Goal: Information Seeking & Learning: Learn about a topic

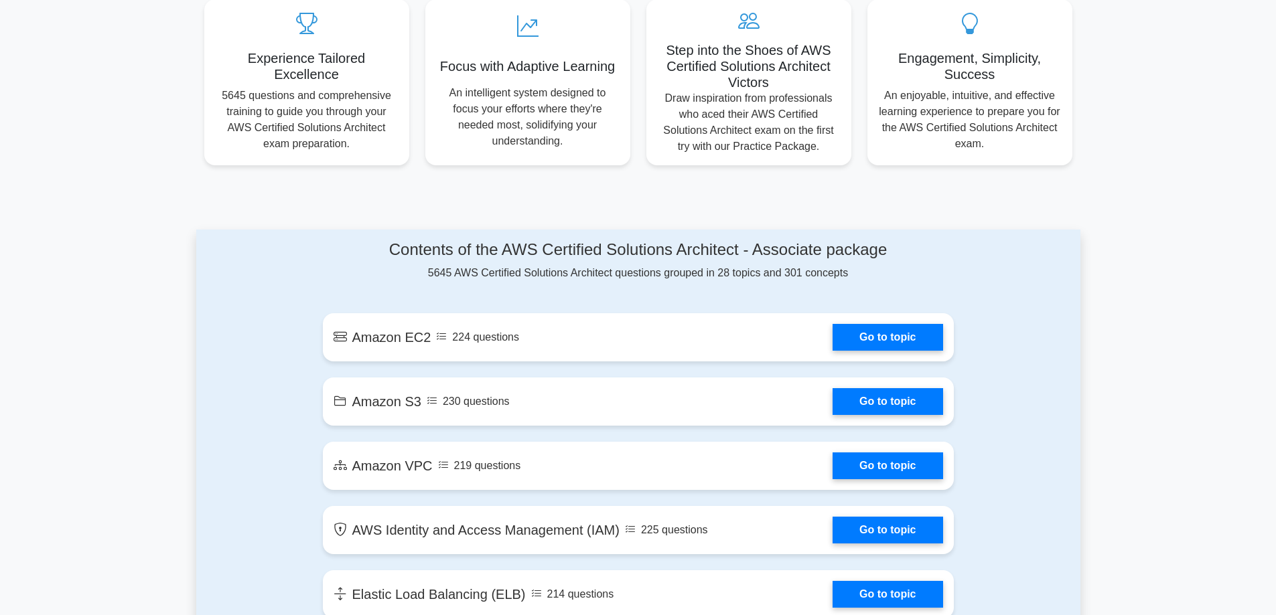
scroll to position [536, 0]
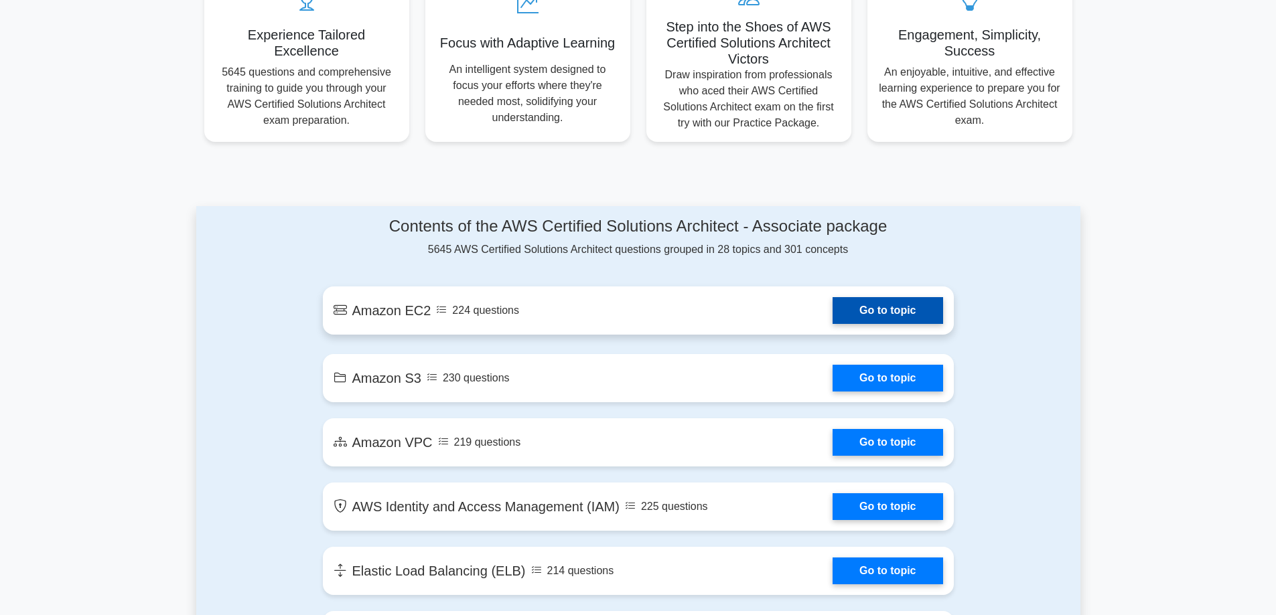
click at [852, 300] on link "Go to topic" at bounding box center [887, 310] width 110 height 27
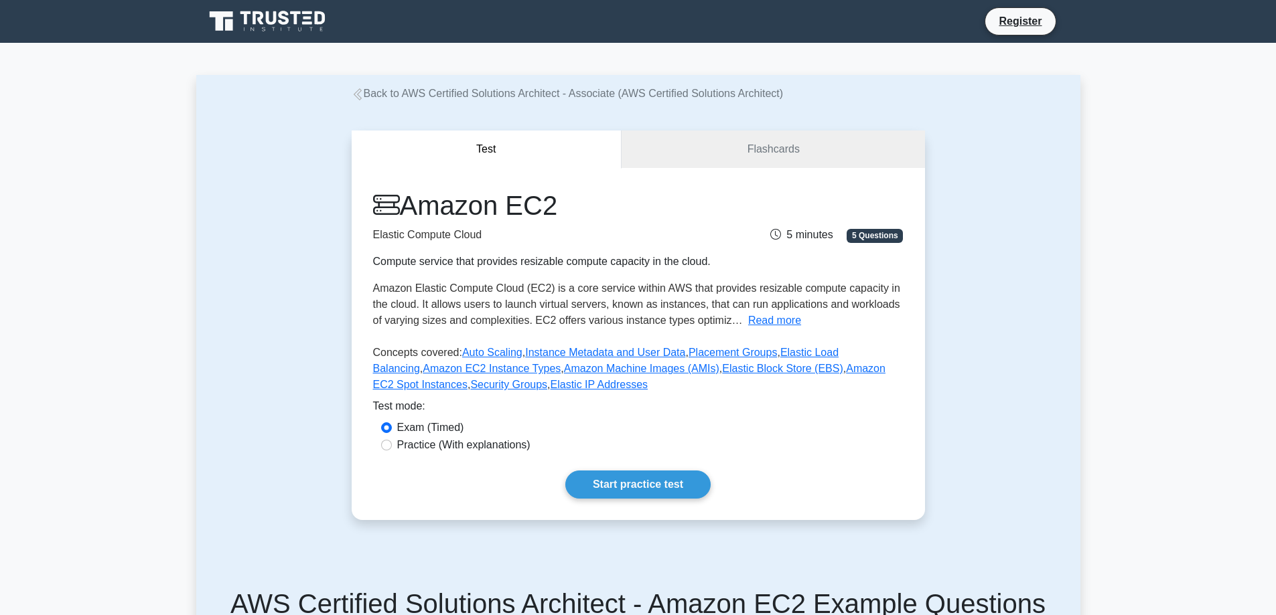
click at [485, 439] on label "Practice (With explanations)" at bounding box center [463, 445] width 133 height 16
click at [392, 440] on input "Practice (With explanations)" at bounding box center [386, 445] width 11 height 11
radio input "true"
click at [627, 481] on link "Start practice test" at bounding box center [637, 485] width 145 height 28
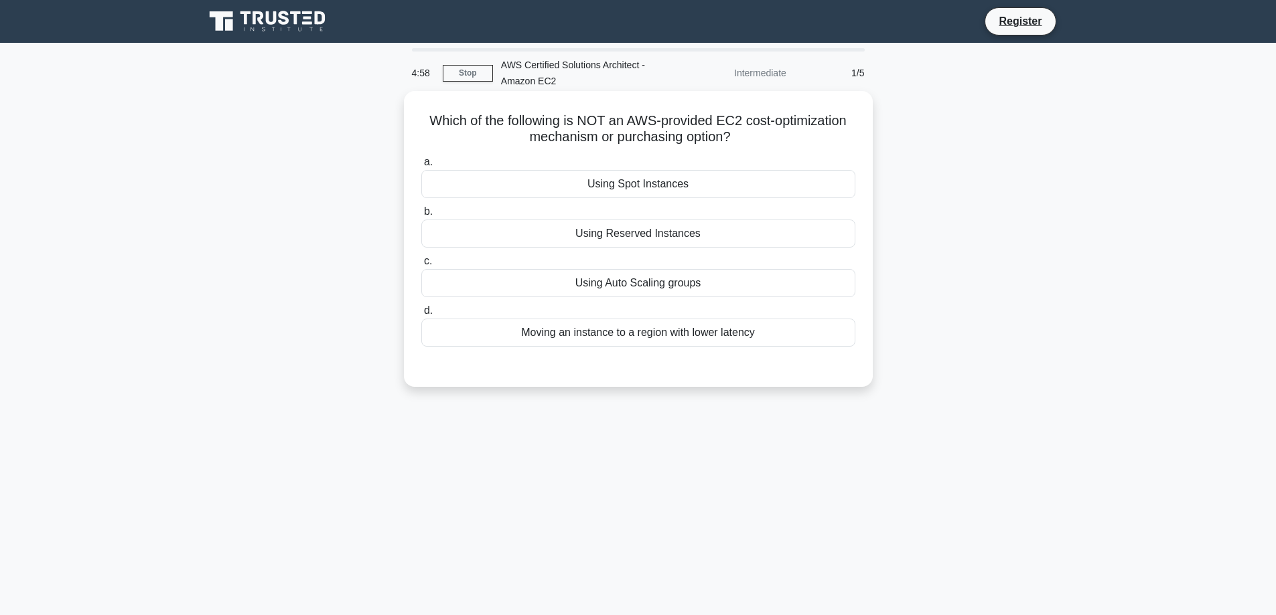
drag, startPoint x: 804, startPoint y: 137, endPoint x: 552, endPoint y: 133, distance: 251.8
click at [552, 133] on h5 "Which of the following is NOT an AWS-provided EC2 cost-optimization mechanism o…" at bounding box center [638, 128] width 437 height 33
click at [827, 145] on h5 "Which of the following is NOT an AWS-provided EC2 cost-optimization mechanism o…" at bounding box center [638, 128] width 437 height 33
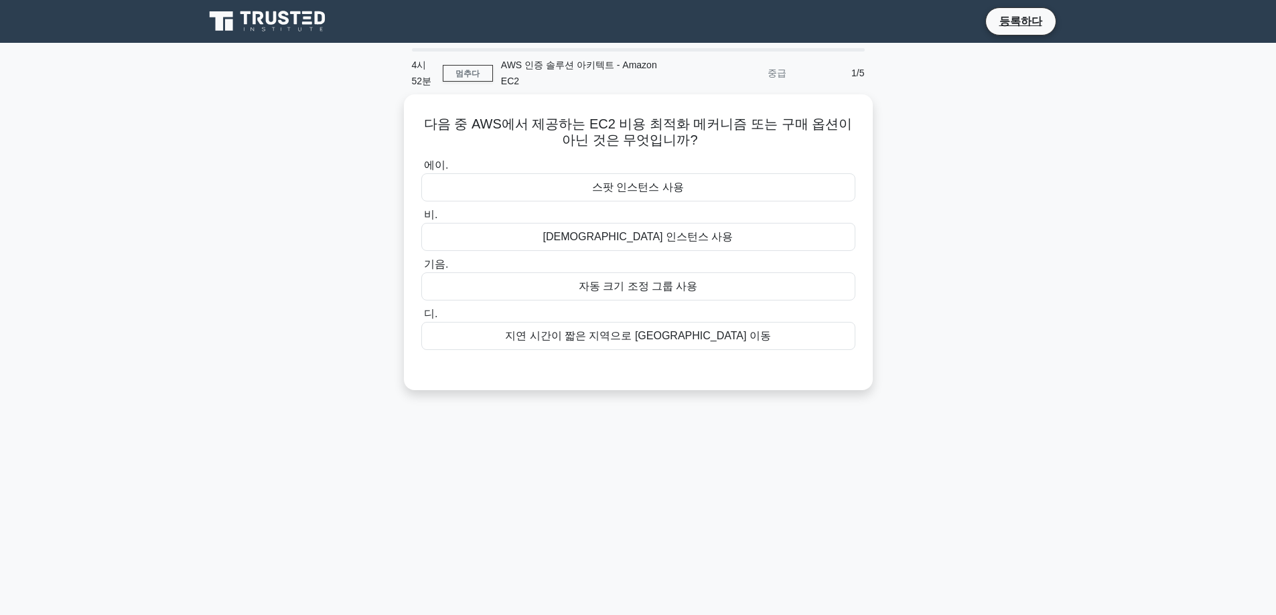
click at [1043, 238] on div "다음 중 AWS에서 제공하는 EC2 비용 최적화 메커니즘 또는 구매 옵션이 아닌 것은 무엇입니까? .spinner_0XTQ{transform-…" at bounding box center [638, 250] width 884 height 312
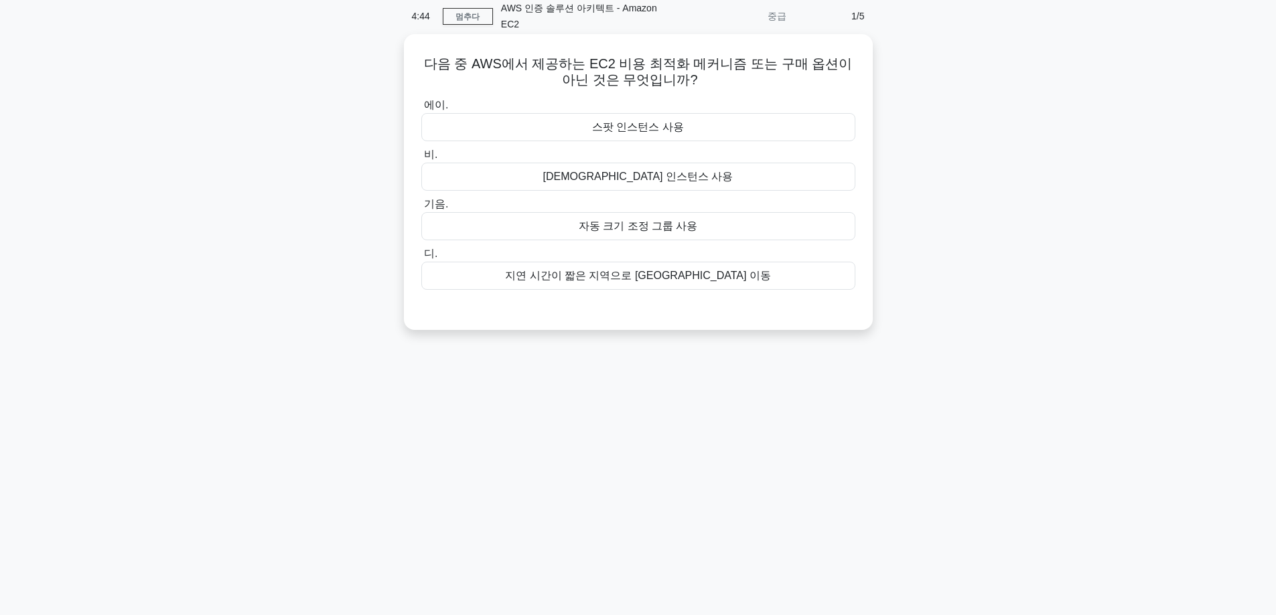
scroll to position [41, 0]
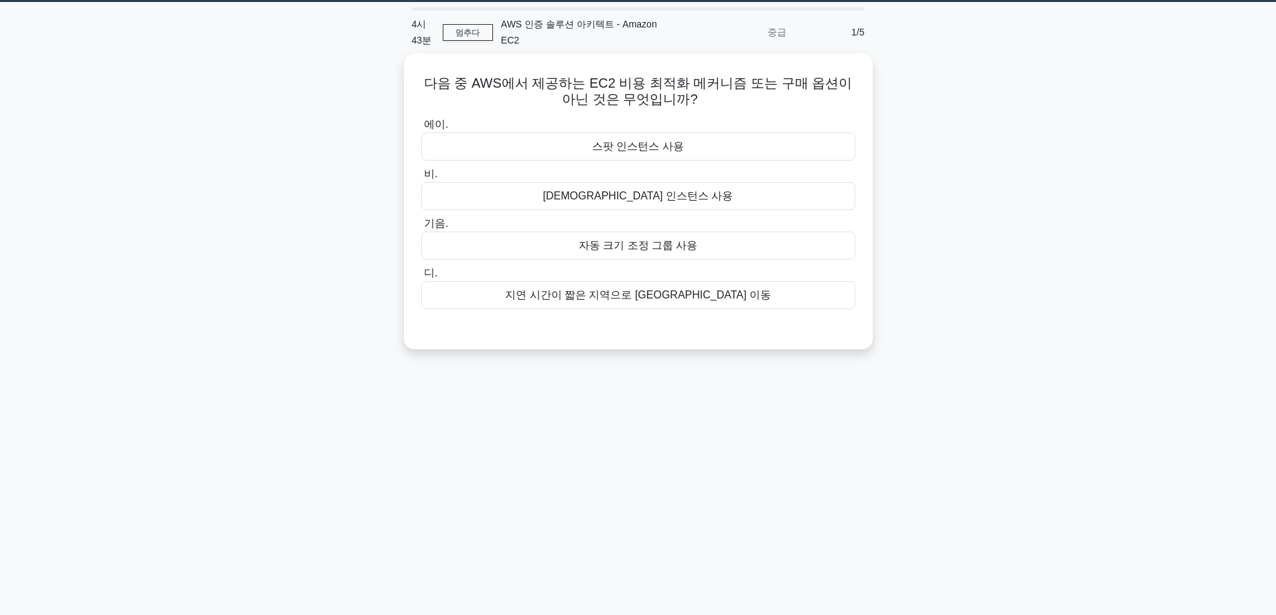
drag, startPoint x: 409, startPoint y: 27, endPoint x: 380, endPoint y: 27, distance: 29.5
click at [380, 27] on div "4시 43분 멈추다 AWS 인증 솔루션 아키텍트 - Amazon EC2 중급 1/5 다음 중 AWS에서 제공하는 EC2 비용 최적화 메커니즘 …" at bounding box center [638, 342] width 884 height 670
click at [295, 110] on div "다음 중 AWS에서 제공하는 EC2 비용 최적화 메커니즘 또는 구매 옵션이 아닌 것은 무엇입니까? .spinner_0XTQ{transform-…" at bounding box center [638, 210] width 884 height 312
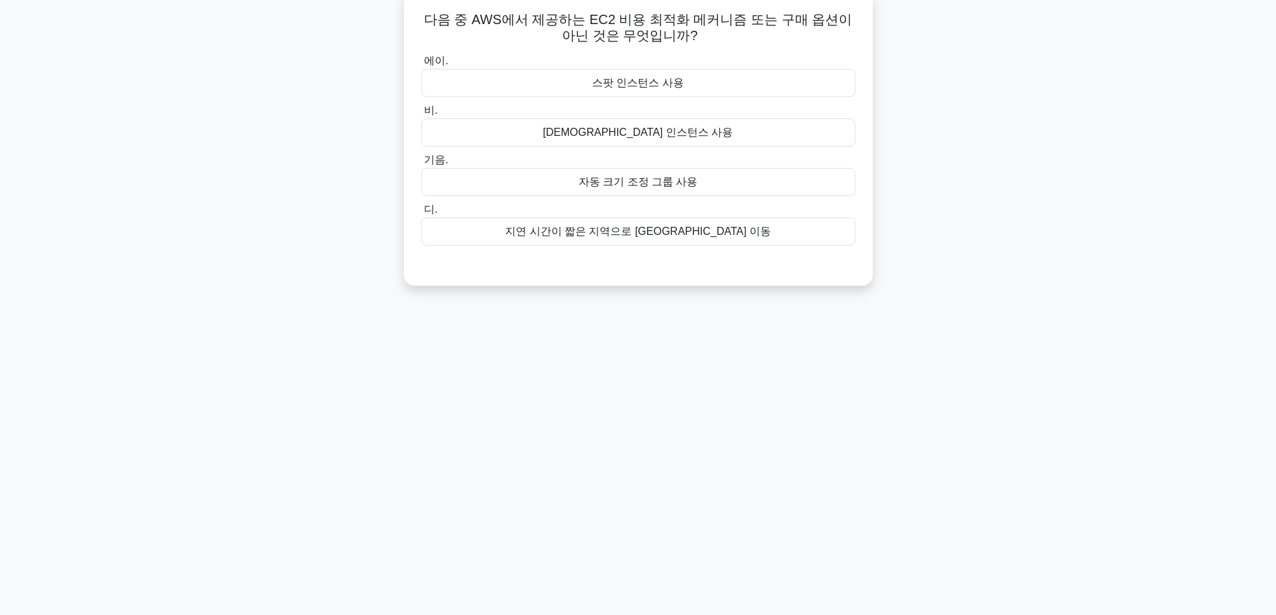
scroll to position [108, 0]
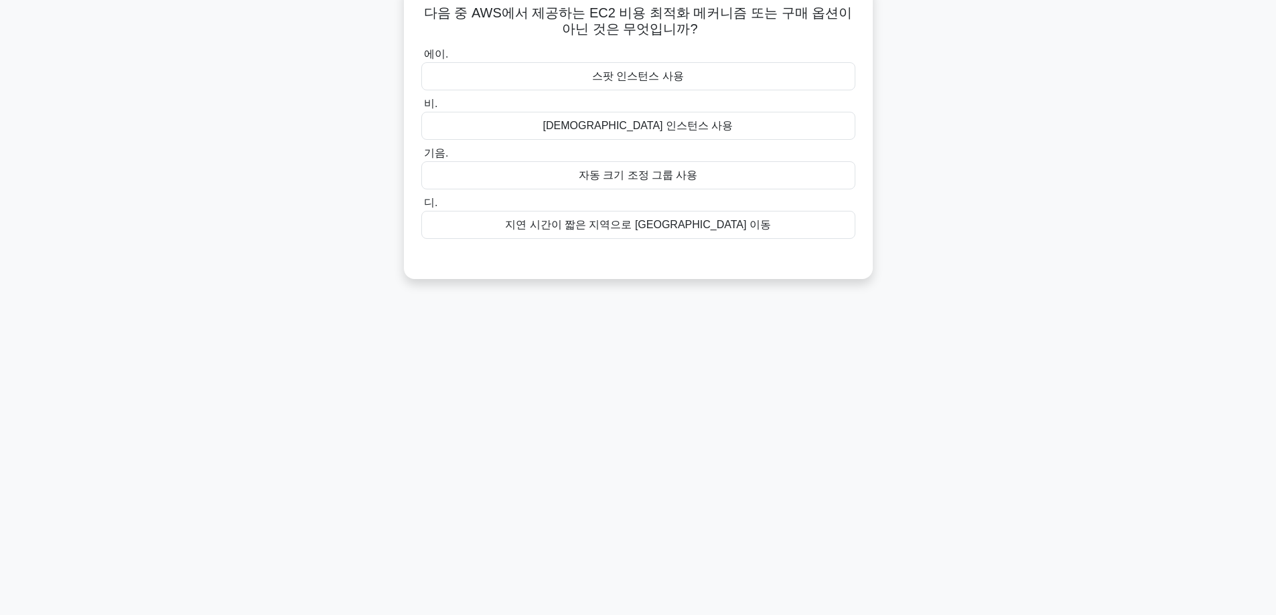
click at [820, 236] on div "지연 시간이 짧은 지역으로 인스턴스 이동" at bounding box center [638, 225] width 434 height 28
click at [421, 208] on input "디. 지연 시간이 짧은 지역으로 인스턴스 이동" at bounding box center [421, 203] width 0 height 9
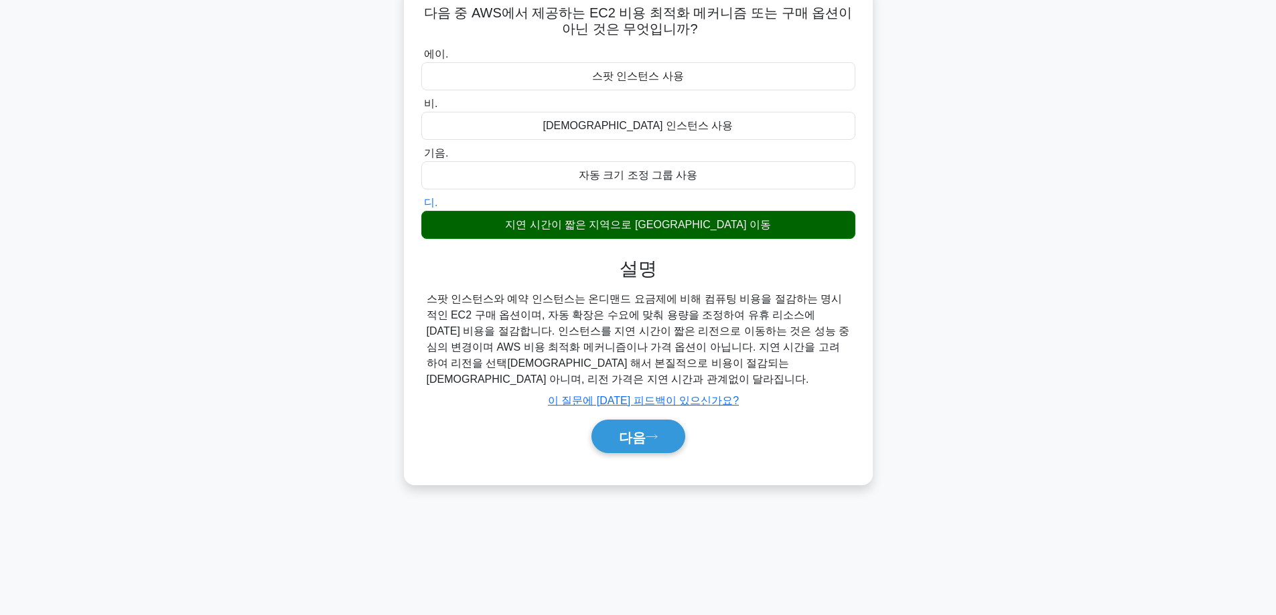
scroll to position [92, 0]
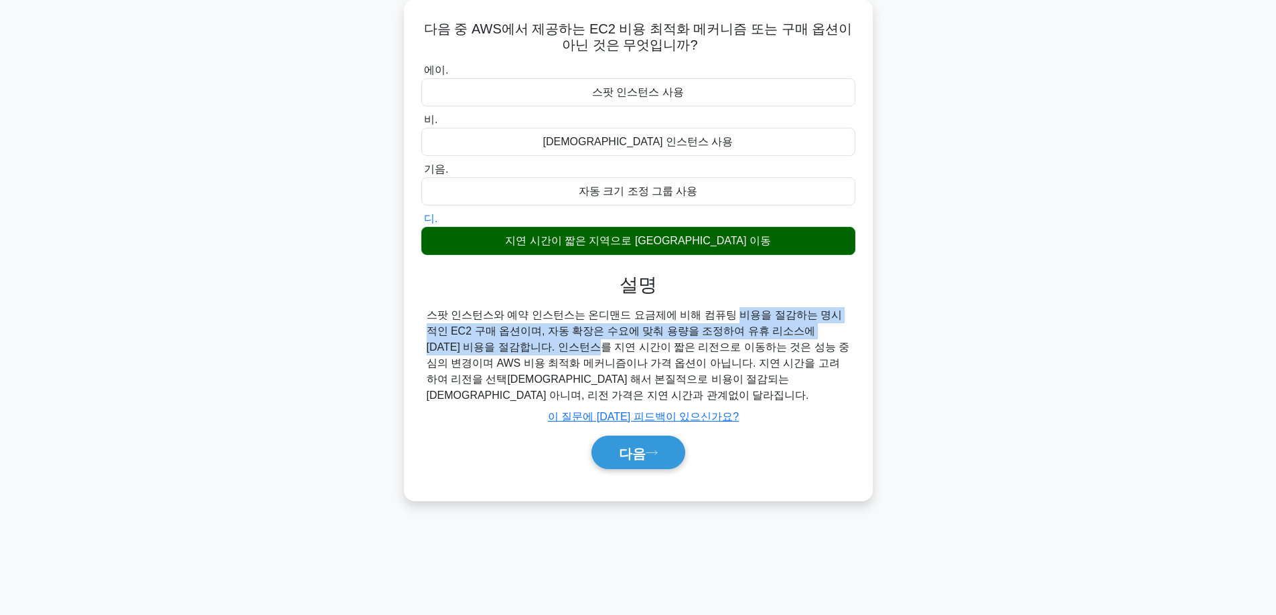
drag, startPoint x: 575, startPoint y: 315, endPoint x: 810, endPoint y: 327, distance: 234.7
click at [810, 327] on font "스팟 인스턴스와 예약 인스턴스는 온디맨드 요금제에 비해 컴퓨팅 비용을 절감하는 명시적인 EC2 구매 옵션이며, 자동 확장은 수요에 맞춰 용량을…" at bounding box center [638, 355] width 423 height 92
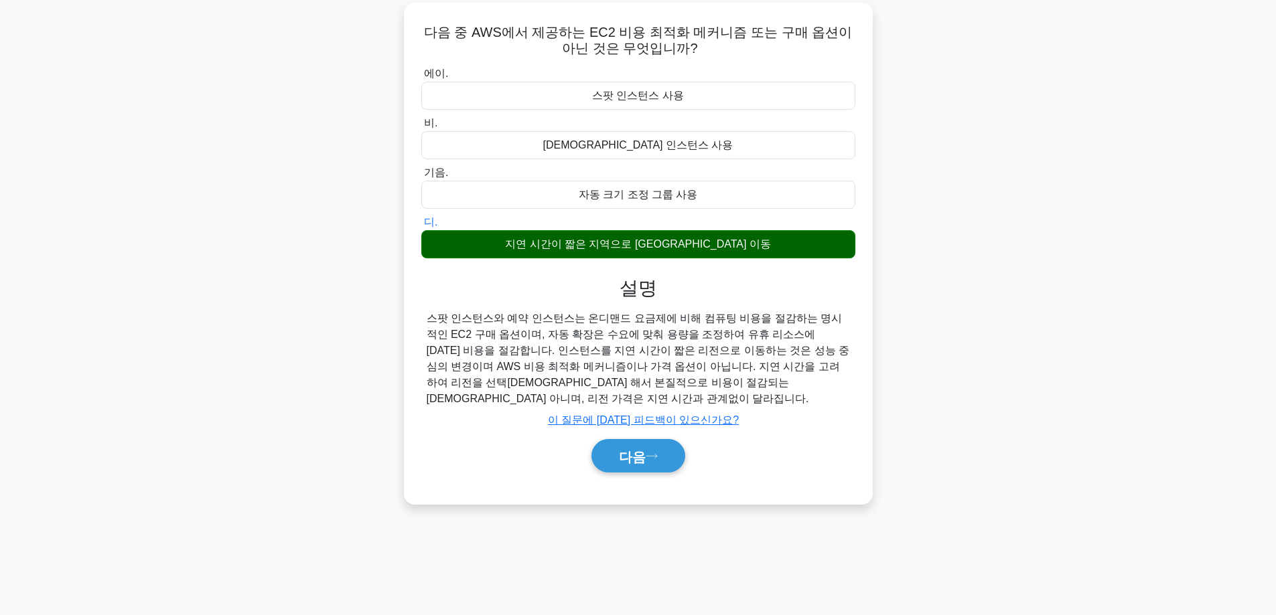
click at [903, 342] on div "다음 중 AWS에서 제공하는 EC2 비용 최적화 메커니즘 또는 구매 옵션이 아닌 것은 무엇입니까? .spinner_0XTQ{transform-…" at bounding box center [638, 262] width 884 height 518
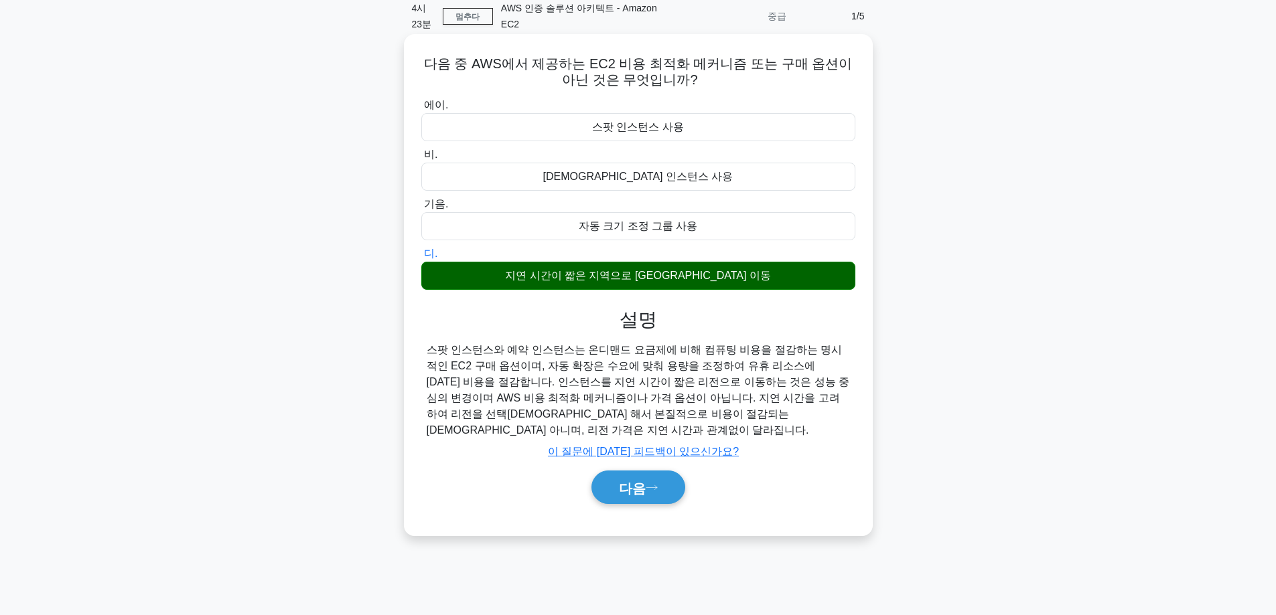
scroll to position [0, 0]
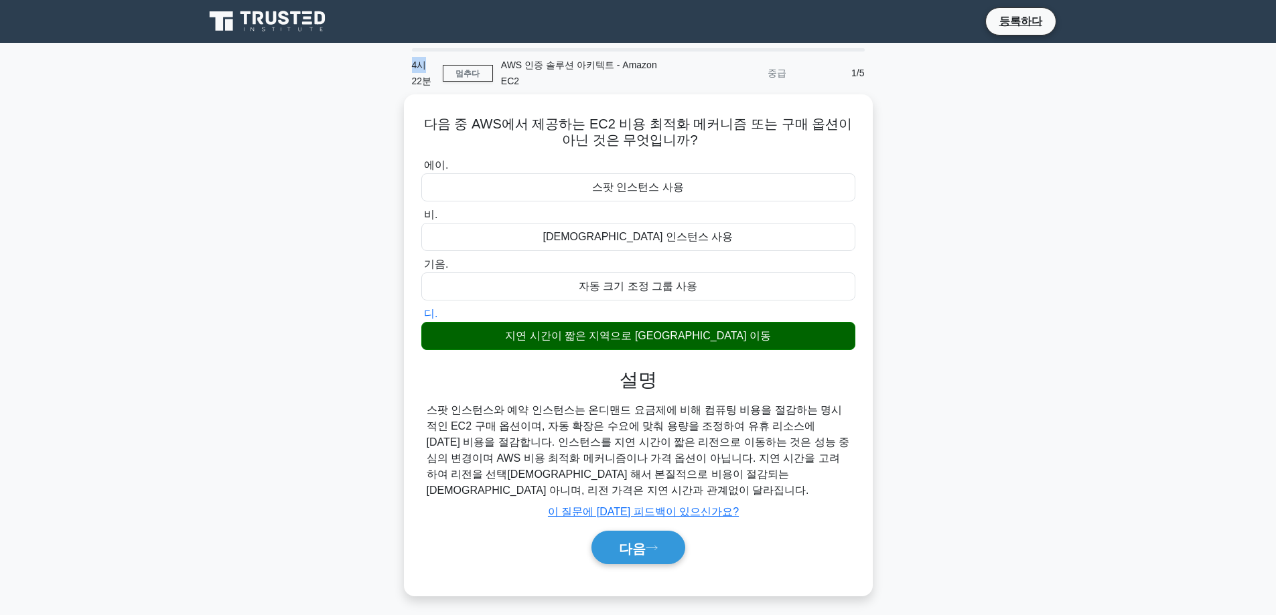
drag, startPoint x: 432, startPoint y: 70, endPoint x: 413, endPoint y: 68, distance: 18.8
click at [413, 68] on div "4시 22분" at bounding box center [423, 73] width 39 height 43
click at [461, 70] on font "멈추다" at bounding box center [467, 73] width 24 height 9
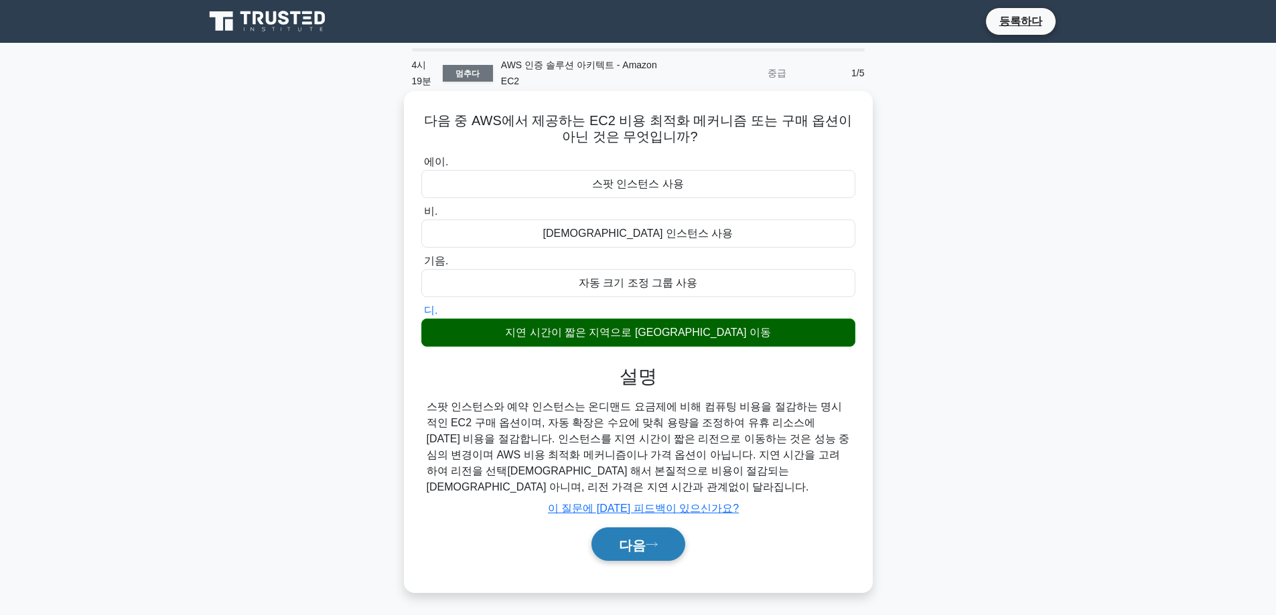
click at [635, 538] on font "다음" at bounding box center [632, 545] width 27 height 15
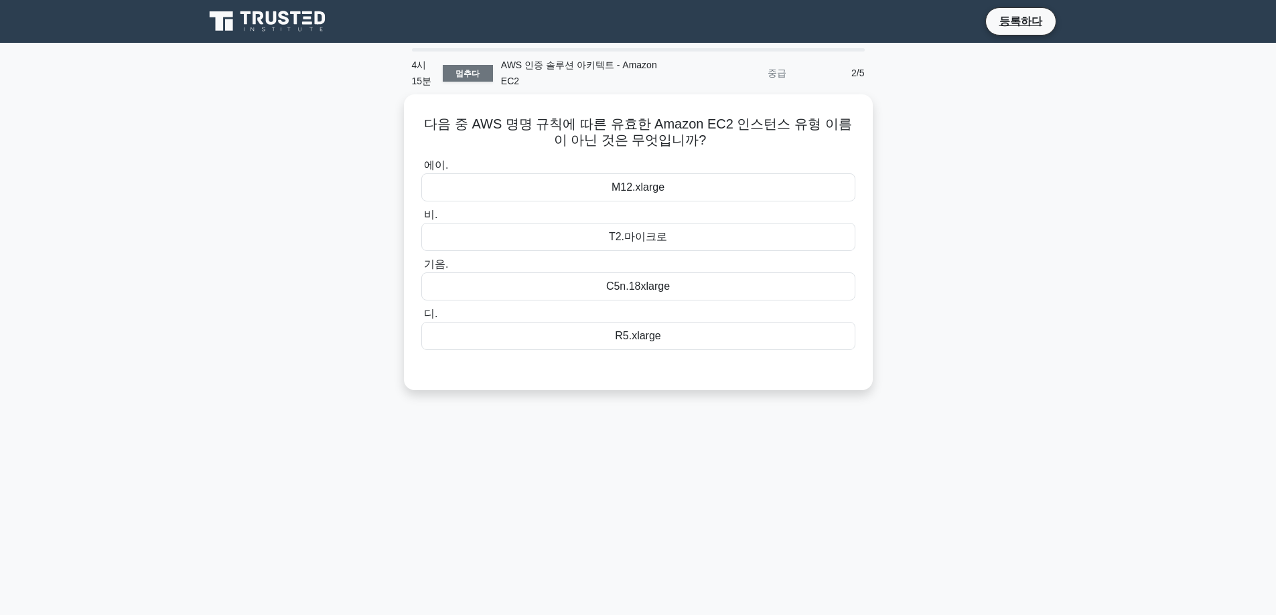
click at [922, 135] on div "다음 중 AWS 명명 규칙에 따른 유효한 Amazon EC2 인스턴스 유형 이름이 아닌 것은 무엇입니까? .spinner_0XTQ{transf…" at bounding box center [638, 250] width 884 height 312
click at [984, 225] on div "Which of the following is NOT a valid Amazon EC2 instance type name based on AW…" at bounding box center [638, 250] width 884 height 312
click at [940, 266] on div "Which of the following is NOT a valid Amazon EC2 instance type name based on AW…" at bounding box center [638, 250] width 884 height 312
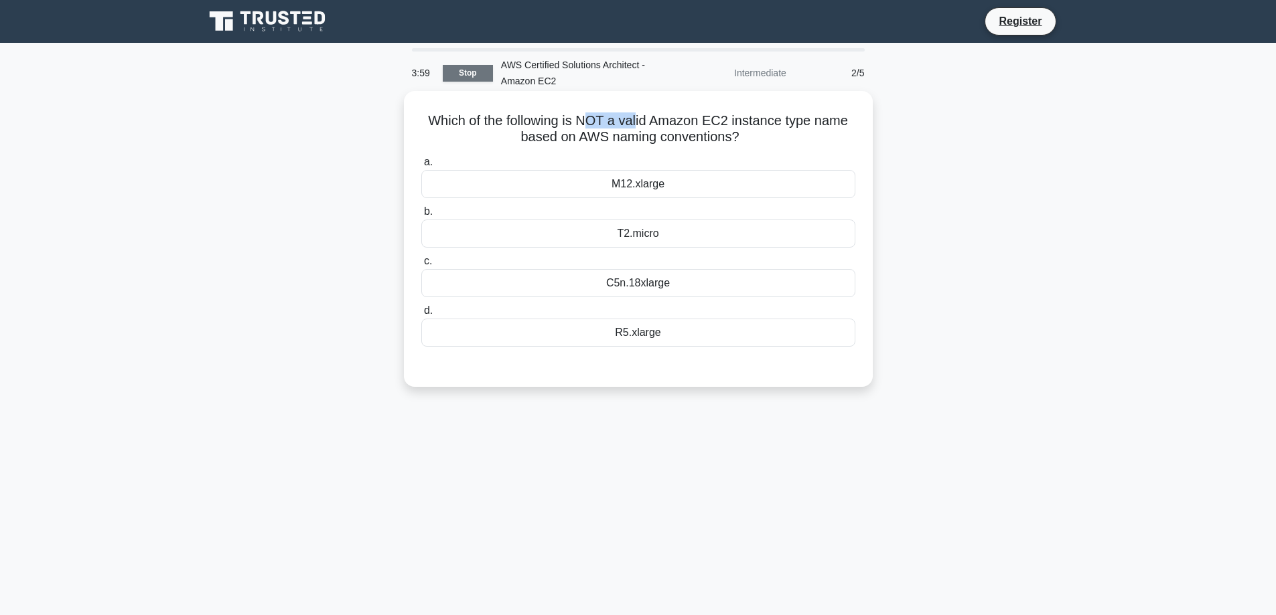
drag, startPoint x: 589, startPoint y: 120, endPoint x: 711, endPoint y: 123, distance: 121.9
click at [711, 123] on h5 "Which of the following is NOT a valid Amazon EC2 instance type name based on AW…" at bounding box center [638, 128] width 437 height 33
click at [749, 127] on h5 "Which of the following is NOT a valid Amazon EC2 instance type name based on AW…" at bounding box center [638, 128] width 437 height 33
click at [719, 262] on label "c. C5n.18xlarge" at bounding box center [638, 275] width 434 height 44
click at [421, 262] on input "c. C5n.18xlarge" at bounding box center [421, 261] width 0 height 9
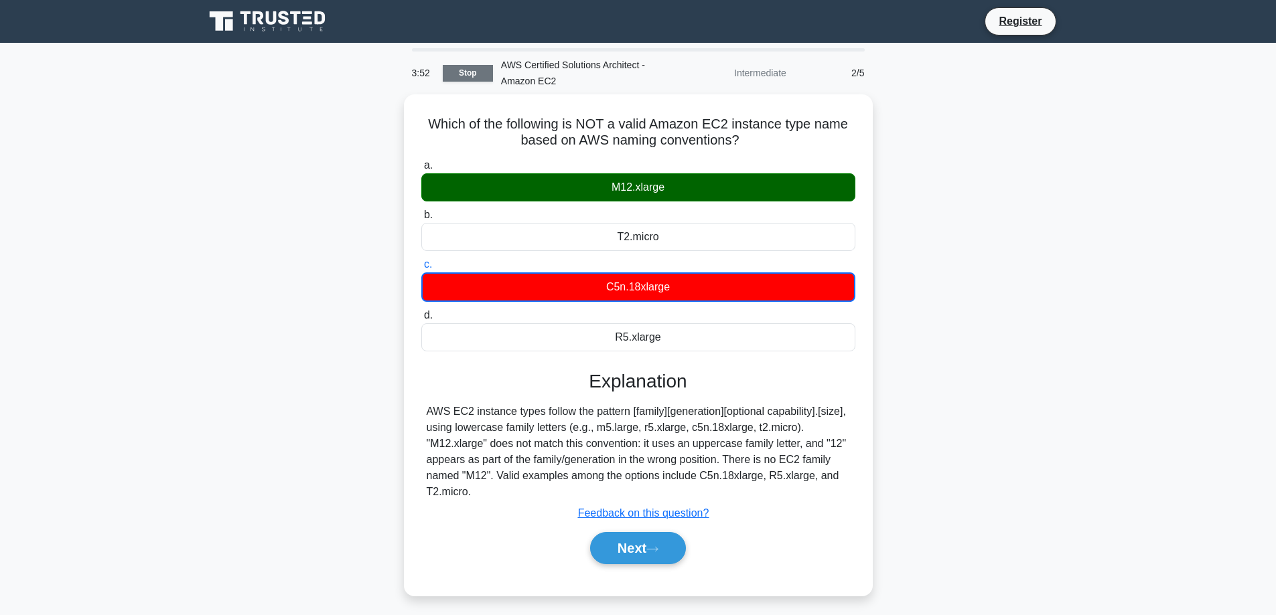
click at [978, 256] on div "Which of the following is NOT a valid Amazon EC2 instance type name based on AW…" at bounding box center [638, 353] width 884 height 518
click at [281, 5] on nav "Register" at bounding box center [638, 21] width 1276 height 43
click at [279, 13] on icon at bounding box center [268, 21] width 129 height 25
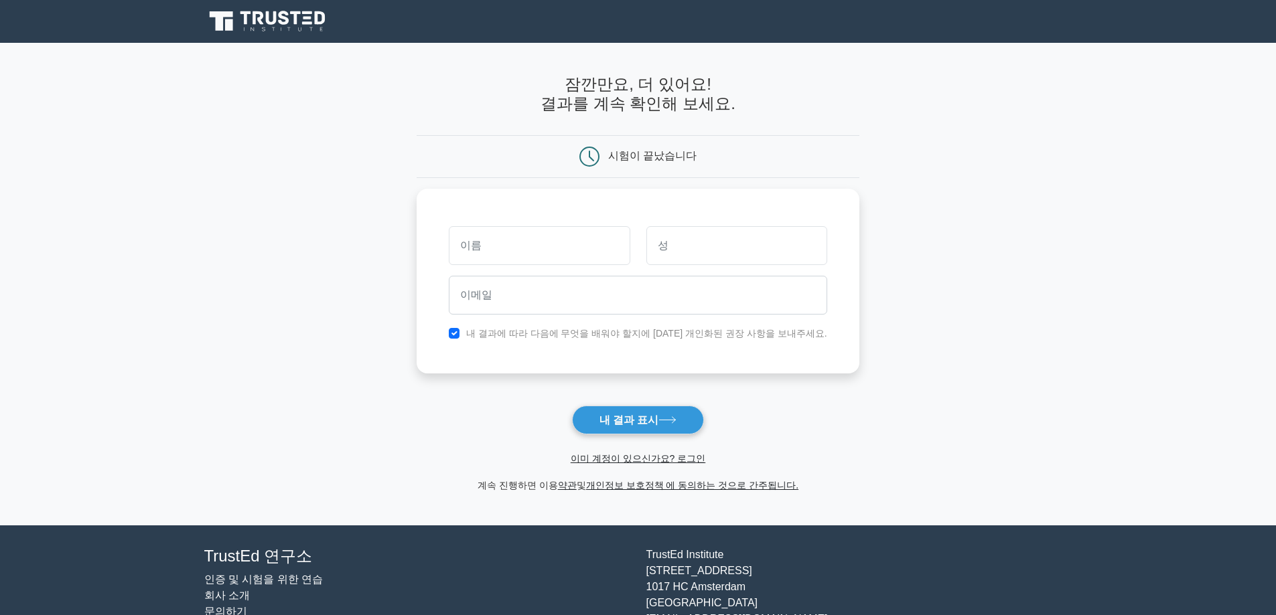
drag, startPoint x: 0, startPoint y: 0, endPoint x: 984, endPoint y: 96, distance: 988.4
click at [984, 96] on main "잠깐만요, 더 있어요! 결과를 계속 확인해 보세요. 시험이 끝났습니다" at bounding box center [638, 284] width 1276 height 483
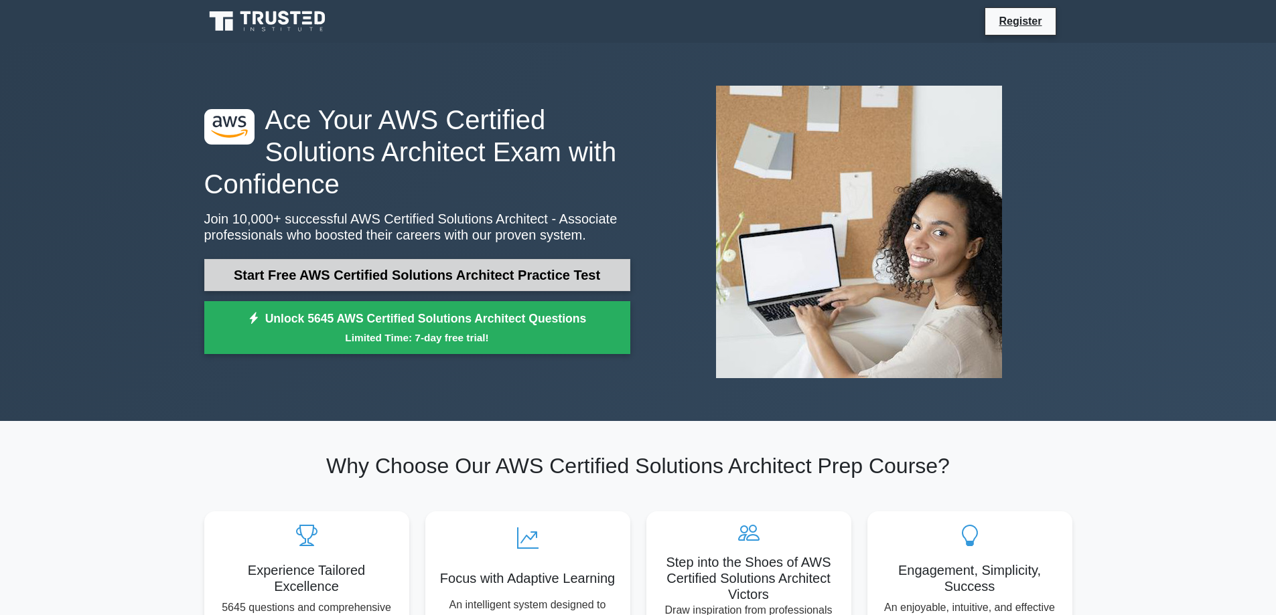
click at [540, 275] on link "Start Free AWS Certified Solutions Architect Practice Test" at bounding box center [417, 275] width 426 height 32
